Goal: Find specific page/section: Find specific page/section

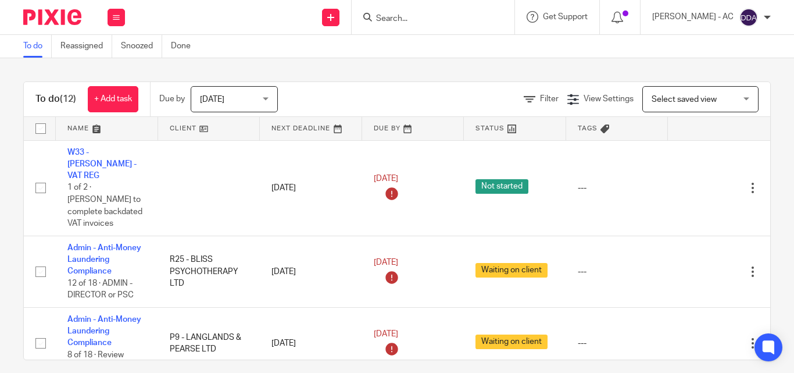
click at [413, 24] on input "Search" at bounding box center [427, 19] width 105 height 10
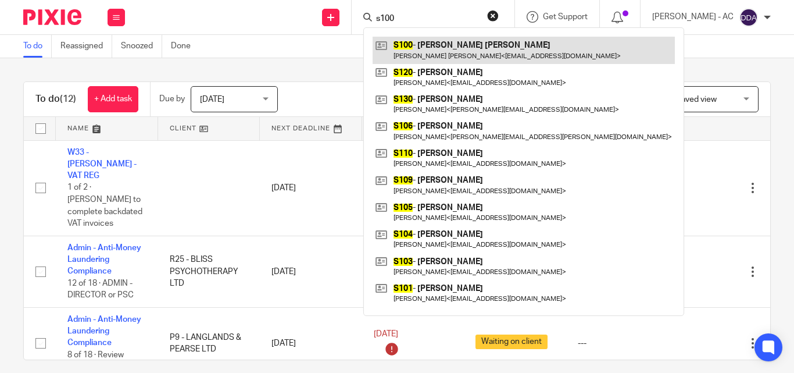
type input "s100"
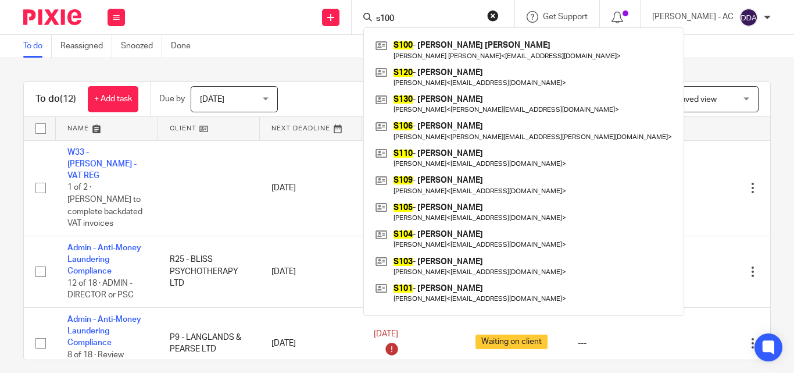
click at [499, 15] on button "reset" at bounding box center [493, 16] width 12 height 12
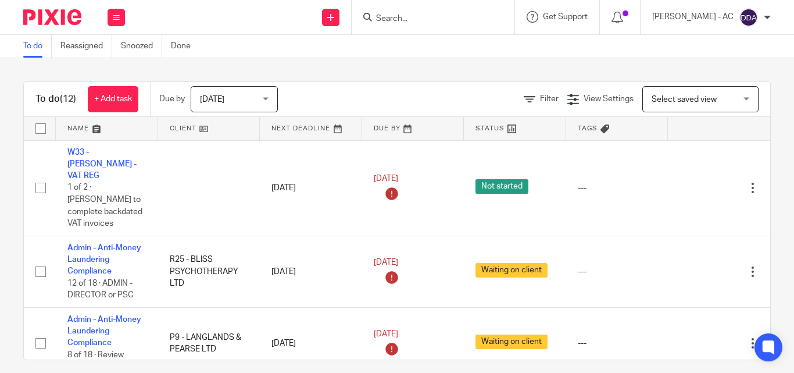
drag, startPoint x: 434, startPoint y: 23, endPoint x: 409, endPoint y: 15, distance: 27.0
click at [409, 13] on form at bounding box center [437, 17] width 124 height 15
click at [403, 22] on input "Search" at bounding box center [427, 19] width 105 height 10
click at [109, 10] on button at bounding box center [116, 17] width 17 height 17
click at [114, 86] on link "Clients" at bounding box center [114, 88] width 26 height 8
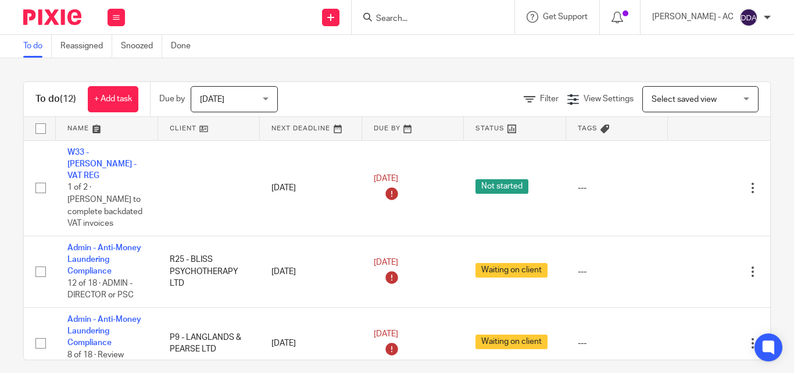
click at [400, 11] on form at bounding box center [437, 17] width 124 height 15
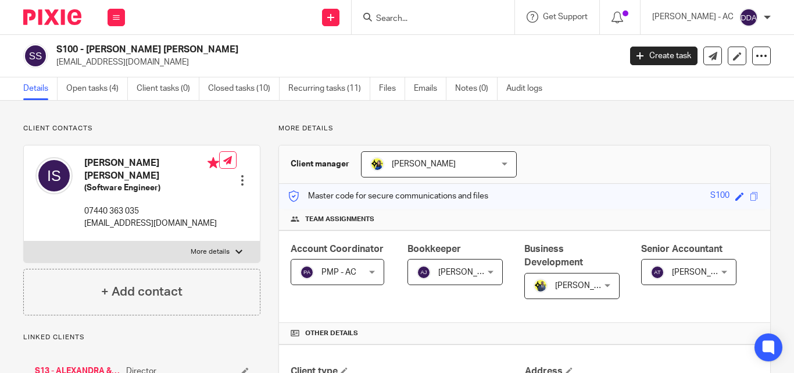
click at [81, 84] on link "Open tasks (4)" at bounding box center [97, 88] width 62 height 23
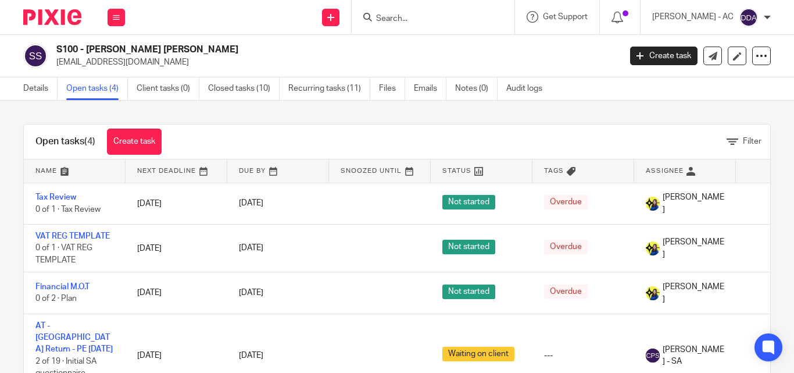
scroll to position [45, 0]
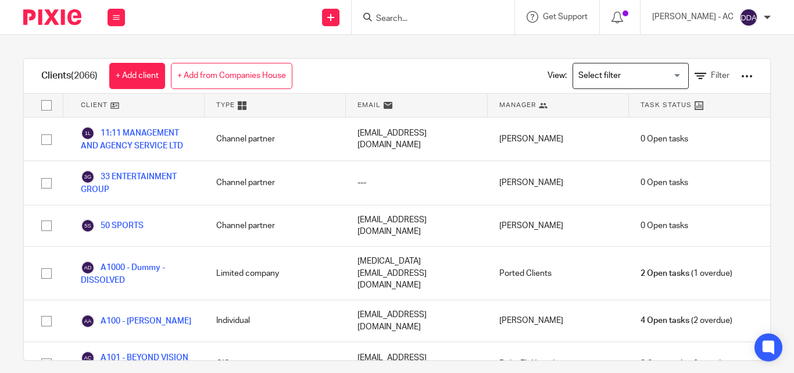
drag, startPoint x: 0, startPoint y: 0, endPoint x: 396, endPoint y: 15, distance: 396.7
click at [396, 15] on input "Search" at bounding box center [427, 19] width 105 height 10
click at [396, 26] on div at bounding box center [433, 17] width 163 height 34
paste input "[PERSON_NAME]"
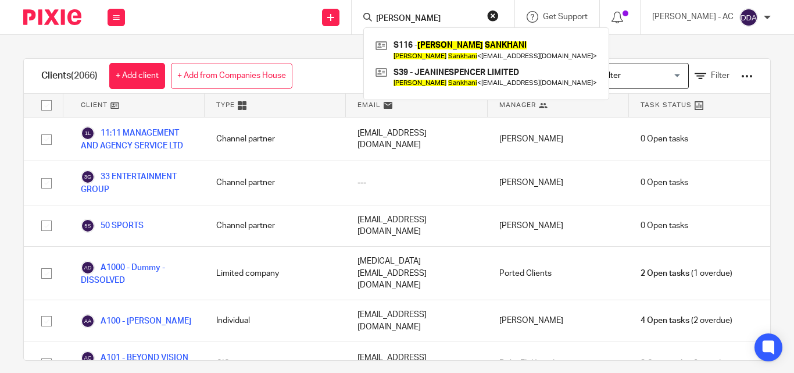
type input "[PERSON_NAME]"
click at [169, 26] on div "Send new email Create task Add client Request signature [PERSON_NAME] S116 - [P…" at bounding box center [465, 17] width 657 height 34
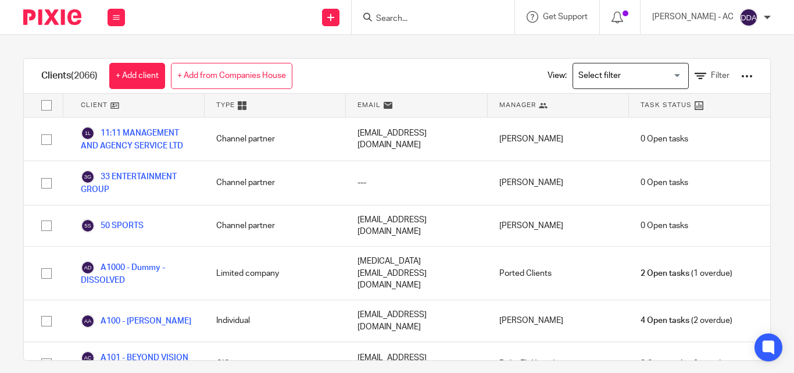
drag, startPoint x: 446, startPoint y: 12, endPoint x: 413, endPoint y: 23, distance: 34.9
click at [413, 23] on input "Search" at bounding box center [427, 19] width 105 height 10
drag, startPoint x: 381, startPoint y: 18, endPoint x: 398, endPoint y: 7, distance: 20.6
click at [398, 7] on div at bounding box center [433, 17] width 163 height 34
click at [398, 18] on input "Search" at bounding box center [427, 19] width 105 height 10
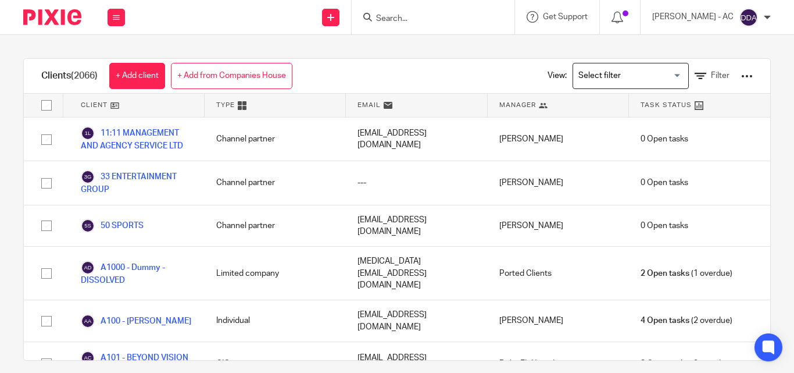
paste input "[PERSON_NAME]"
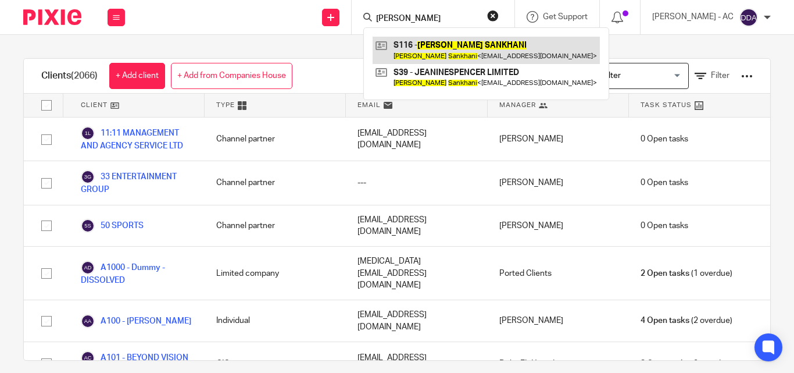
type input "[PERSON_NAME]"
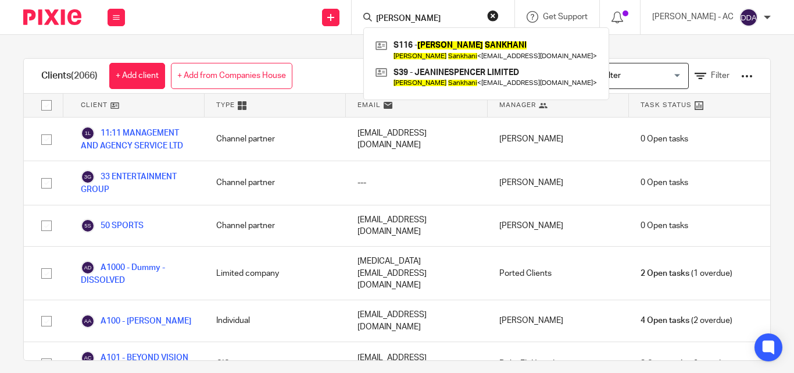
click at [511, 14] on div "[PERSON_NAME] S116 - [PERSON_NAME] SANKHANI [PERSON_NAME] Sankhani < [EMAIL_ADD…" at bounding box center [433, 17] width 163 height 34
click at [499, 15] on button "reset" at bounding box center [493, 16] width 12 height 12
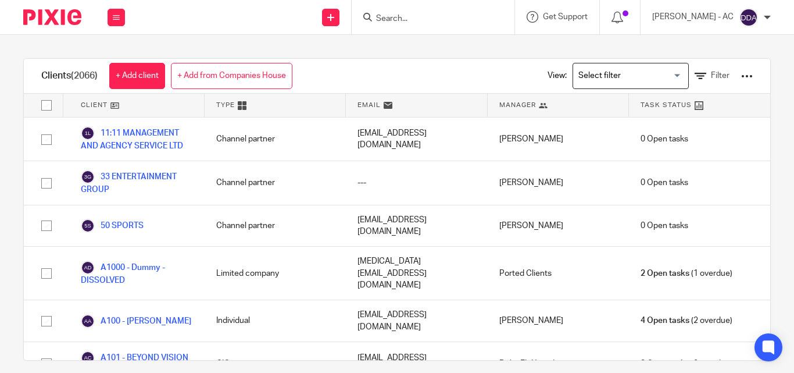
click at [467, 20] on input "Search" at bounding box center [427, 19] width 105 height 10
paste input "VIMBAI SHIRE"
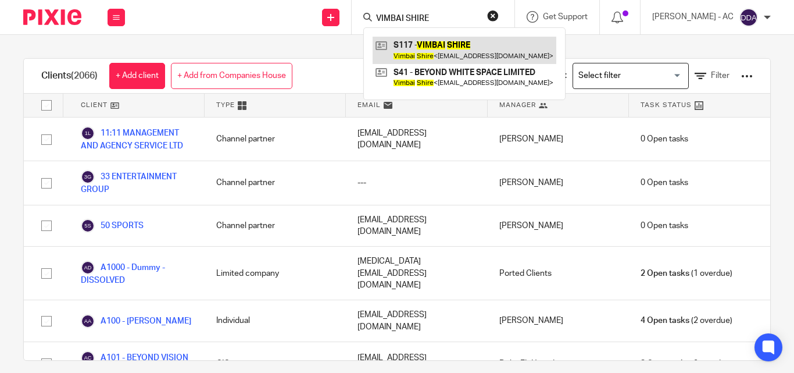
type input "VIMBAI SHIRE"
